Goal: Information Seeking & Learning: Understand process/instructions

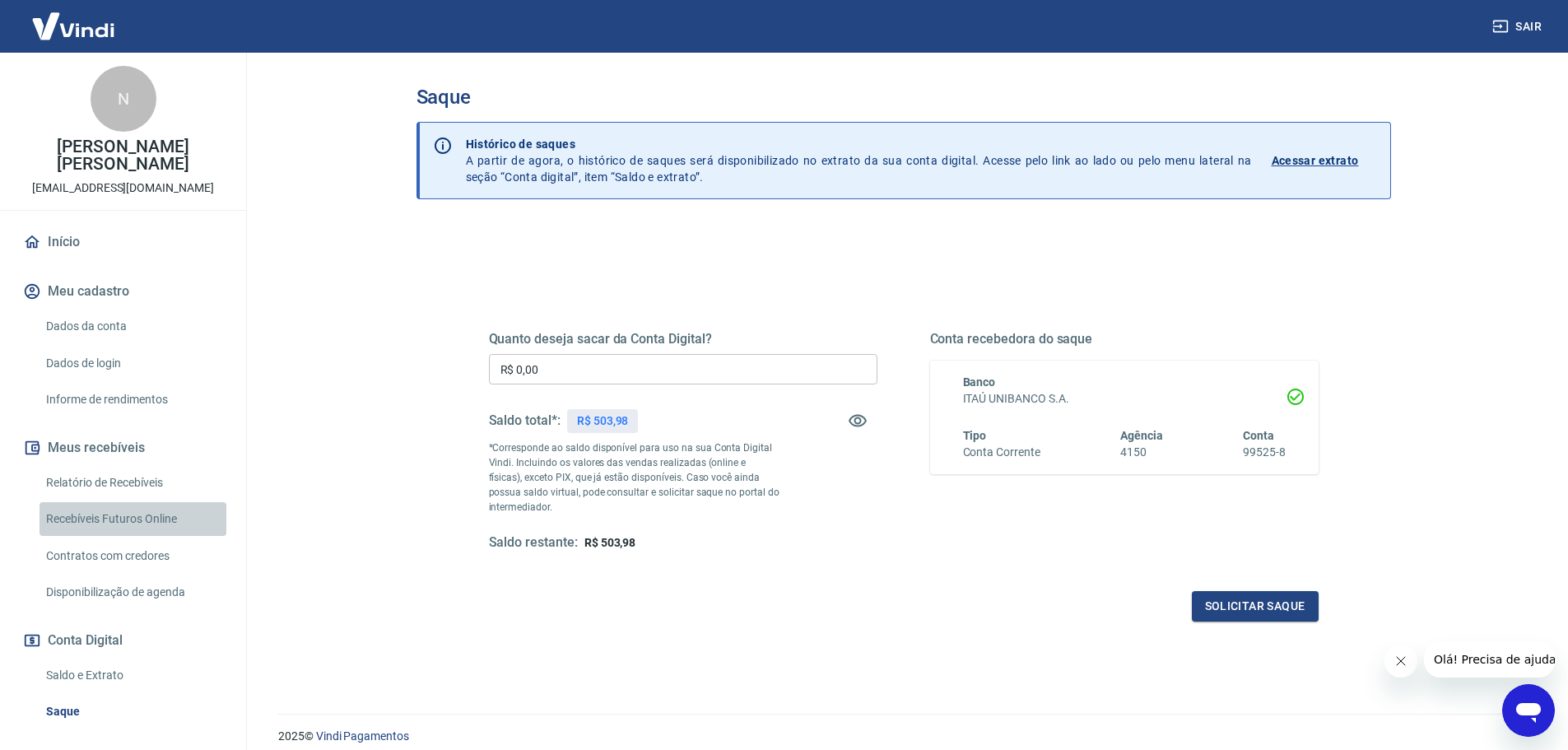
click at [176, 502] on link "Recebíveis Futuros Online" at bounding box center [133, 519] width 187 height 34
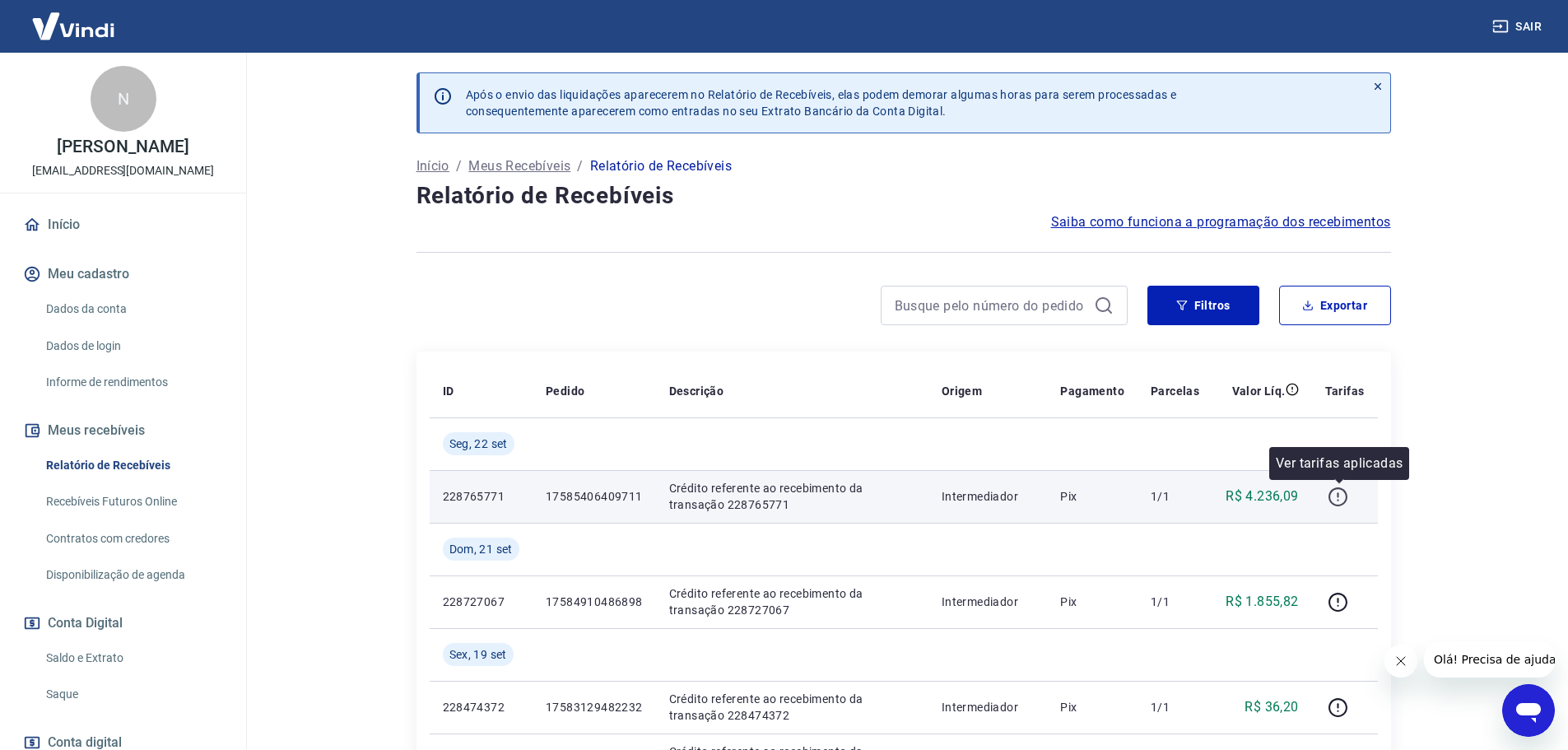
click at [1341, 489] on icon "button" at bounding box center [1338, 497] width 21 height 21
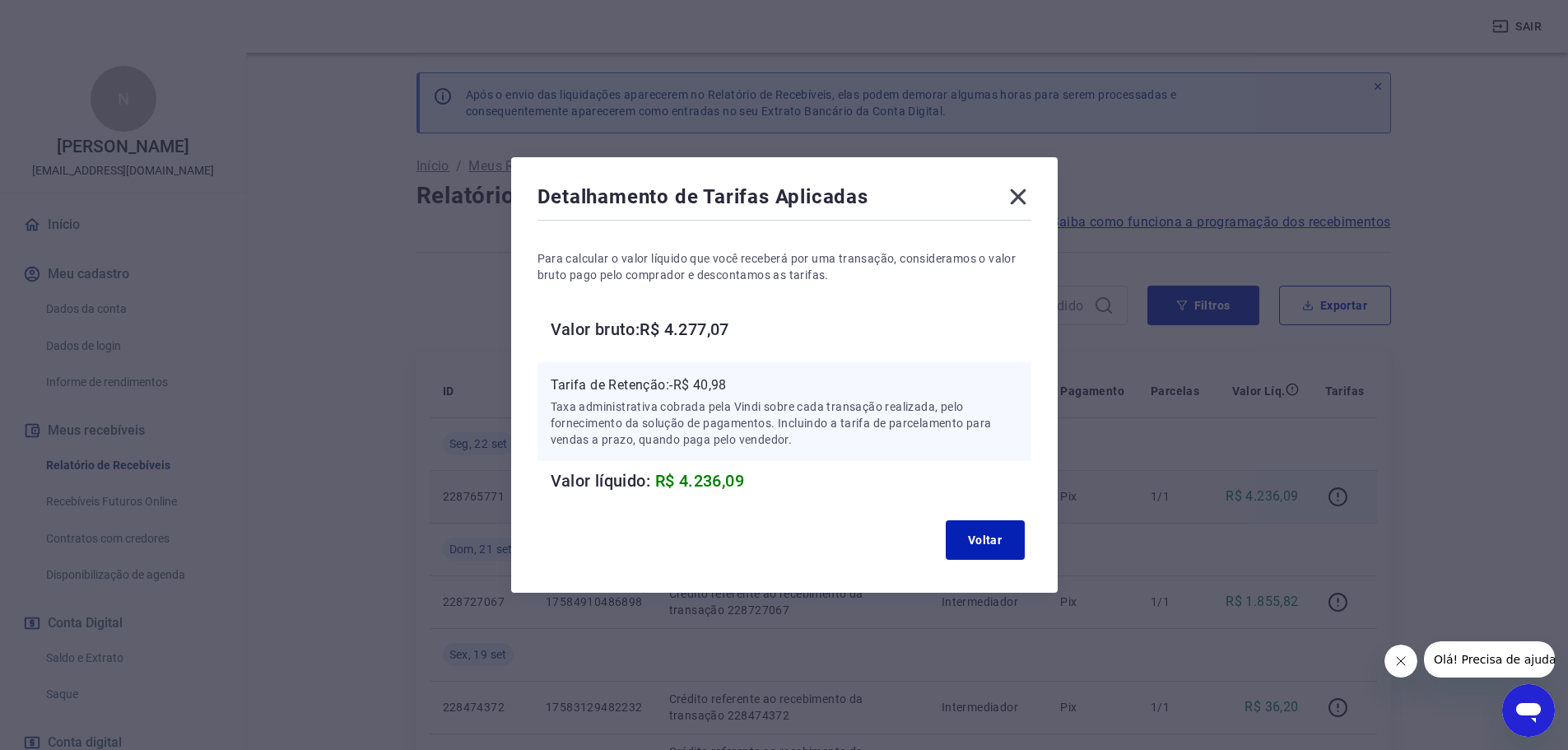
click at [1507, 322] on div "Detalhamento de Tarifas Aplicadas Para calcular o valor líquido que você recebe…" at bounding box center [784, 375] width 1568 height 750
click at [1017, 196] on icon at bounding box center [1017, 196] width 26 height 26
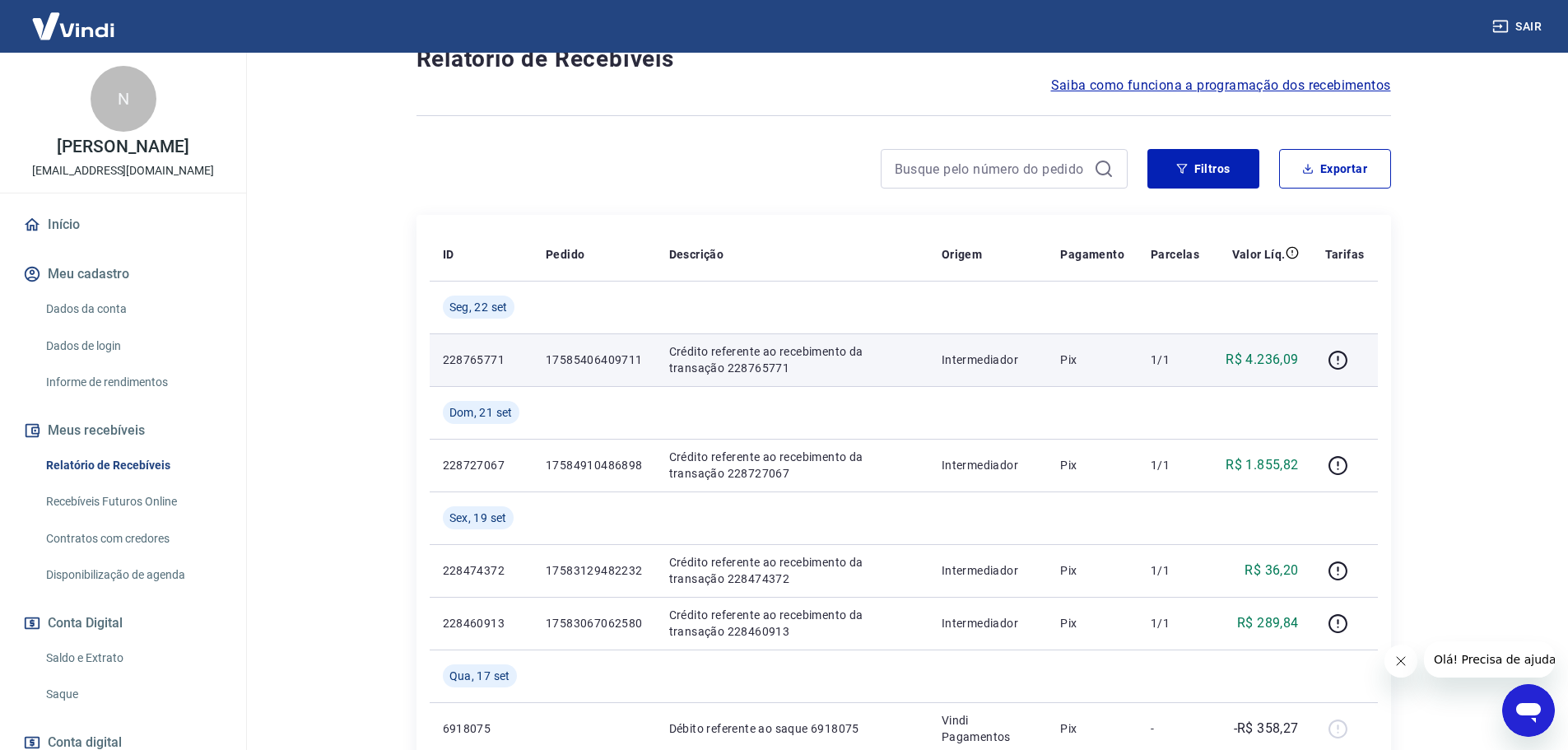
scroll to position [83, 0]
